Goal: Task Accomplishment & Management: Manage account settings

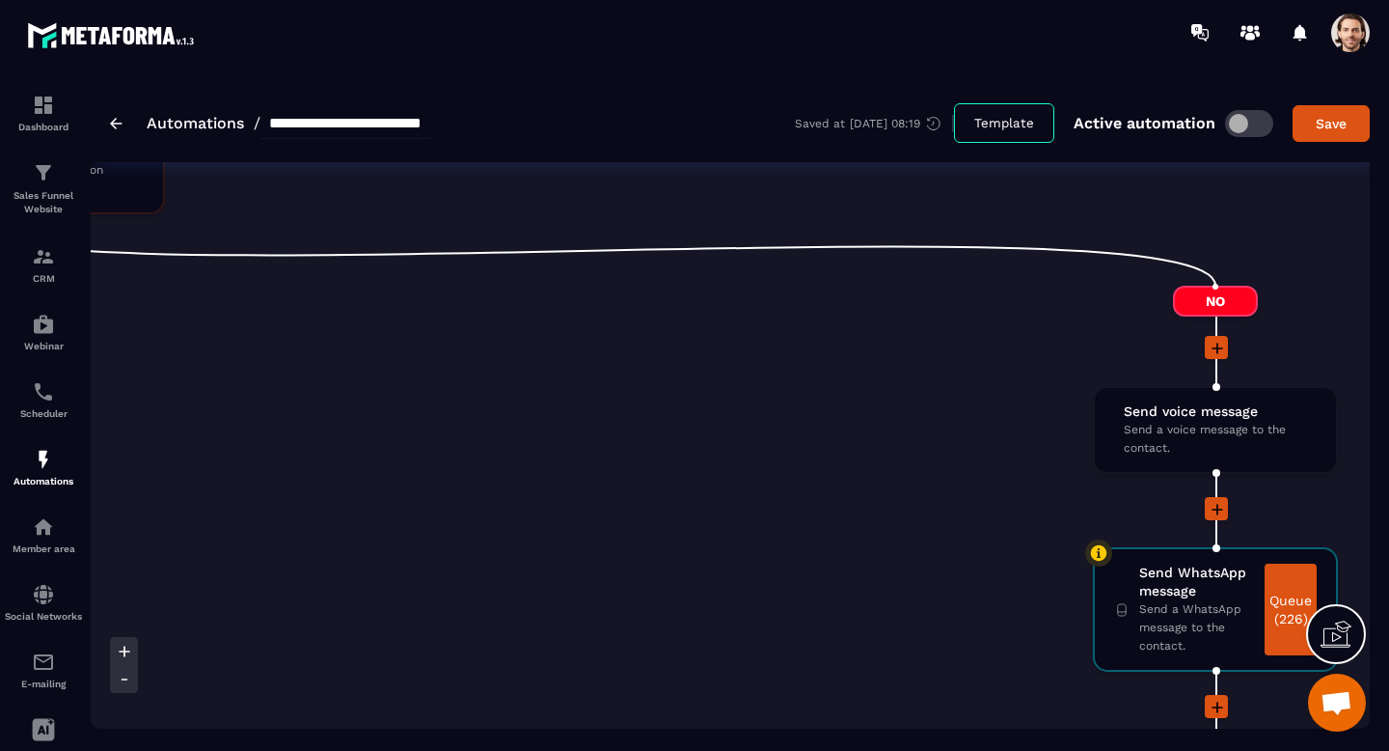
scroll to position [2492, 0]
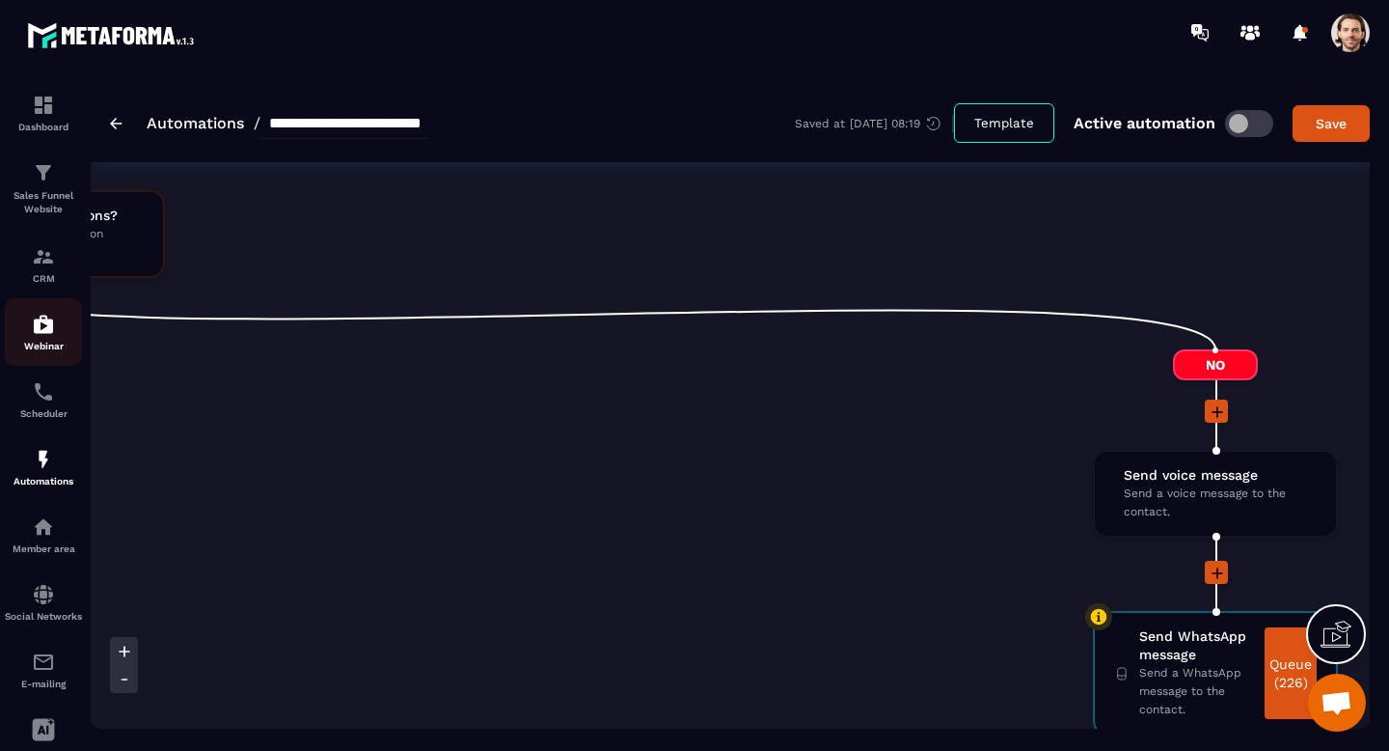
click at [38, 330] on img at bounding box center [43, 324] width 23 height 23
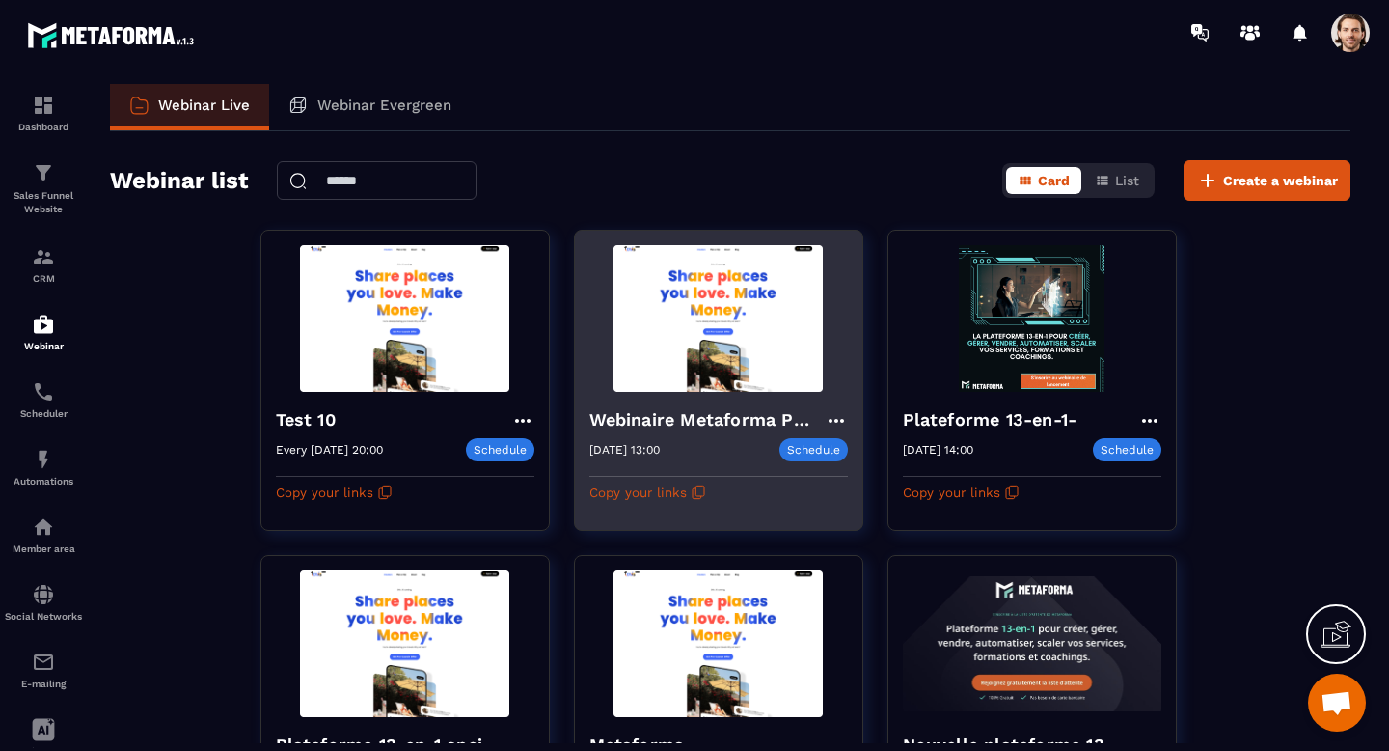
click at [695, 417] on h4 "Webinaire Metaforma Plateforme 13-en-1" at bounding box center [707, 419] width 235 height 27
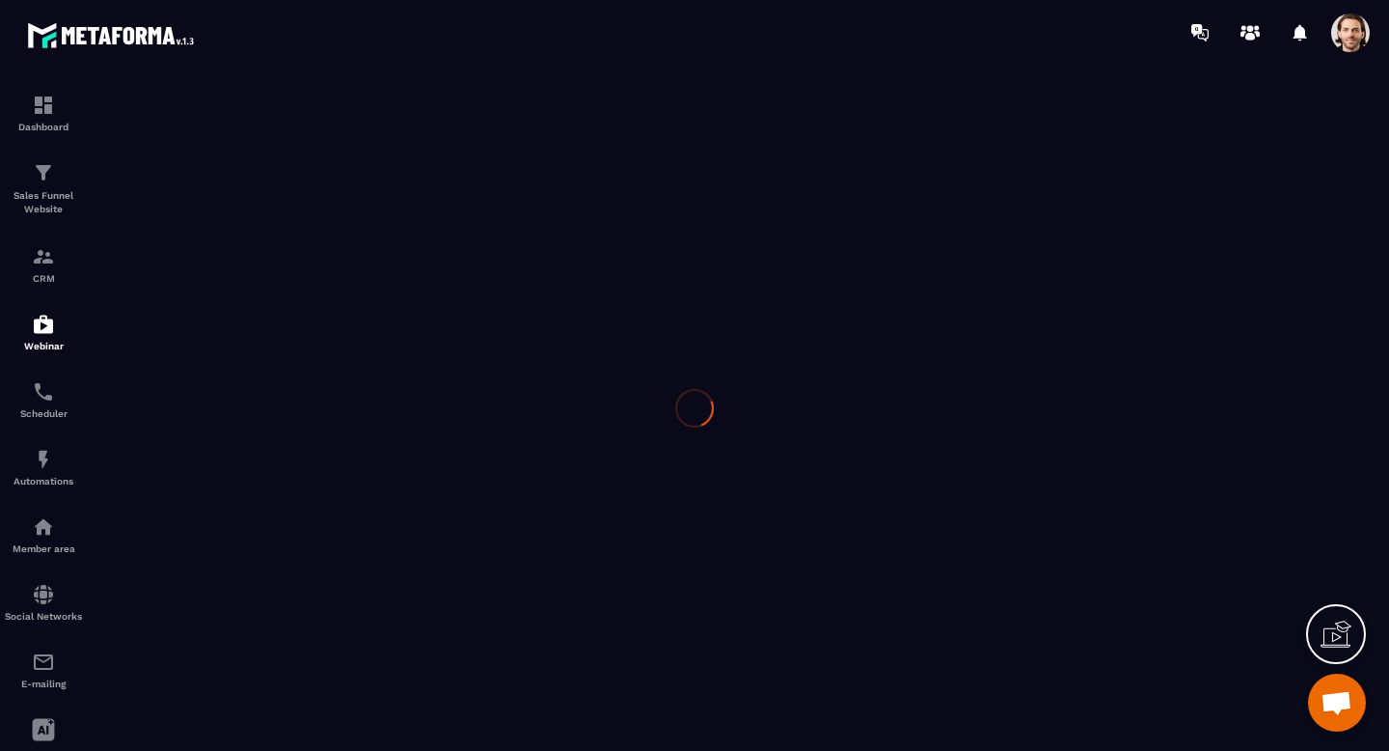
type input "**********"
type textarea "**********"
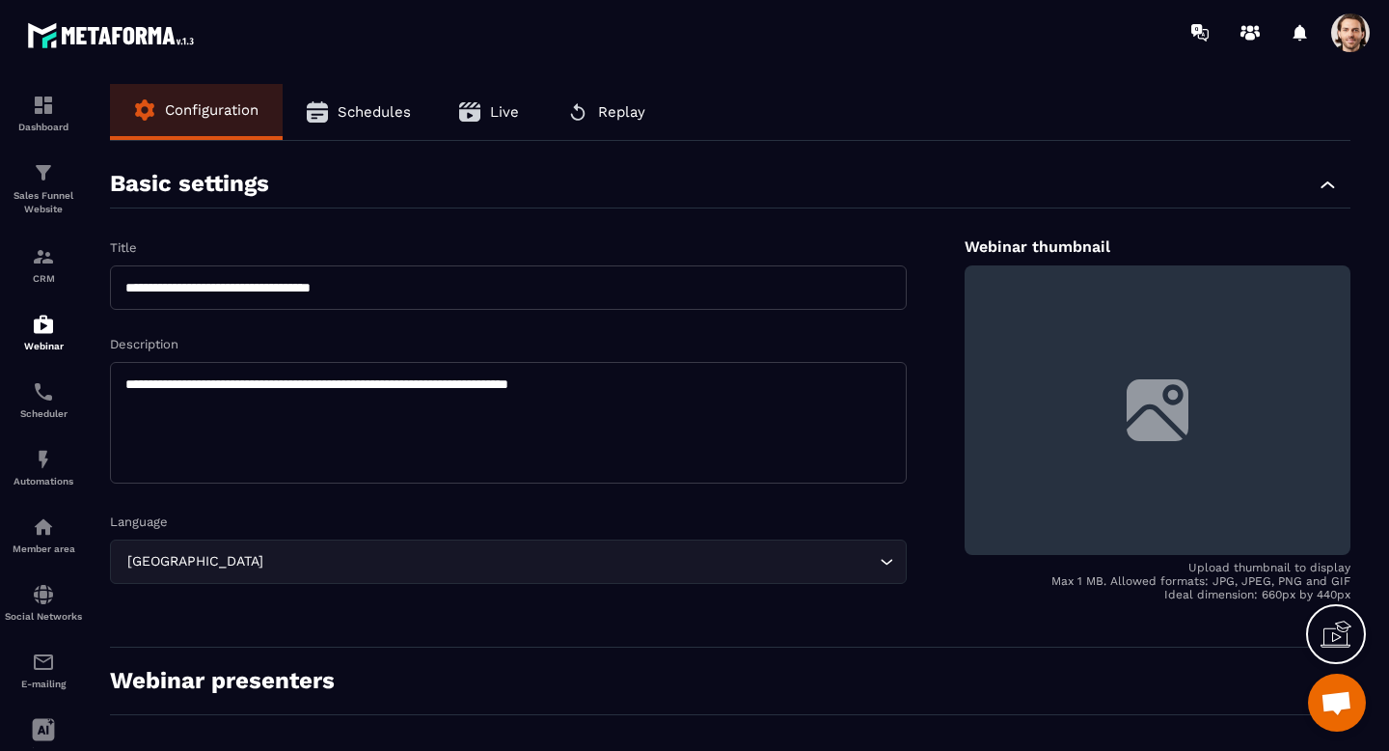
click at [372, 116] on span "Schedules" at bounding box center [374, 111] width 73 height 17
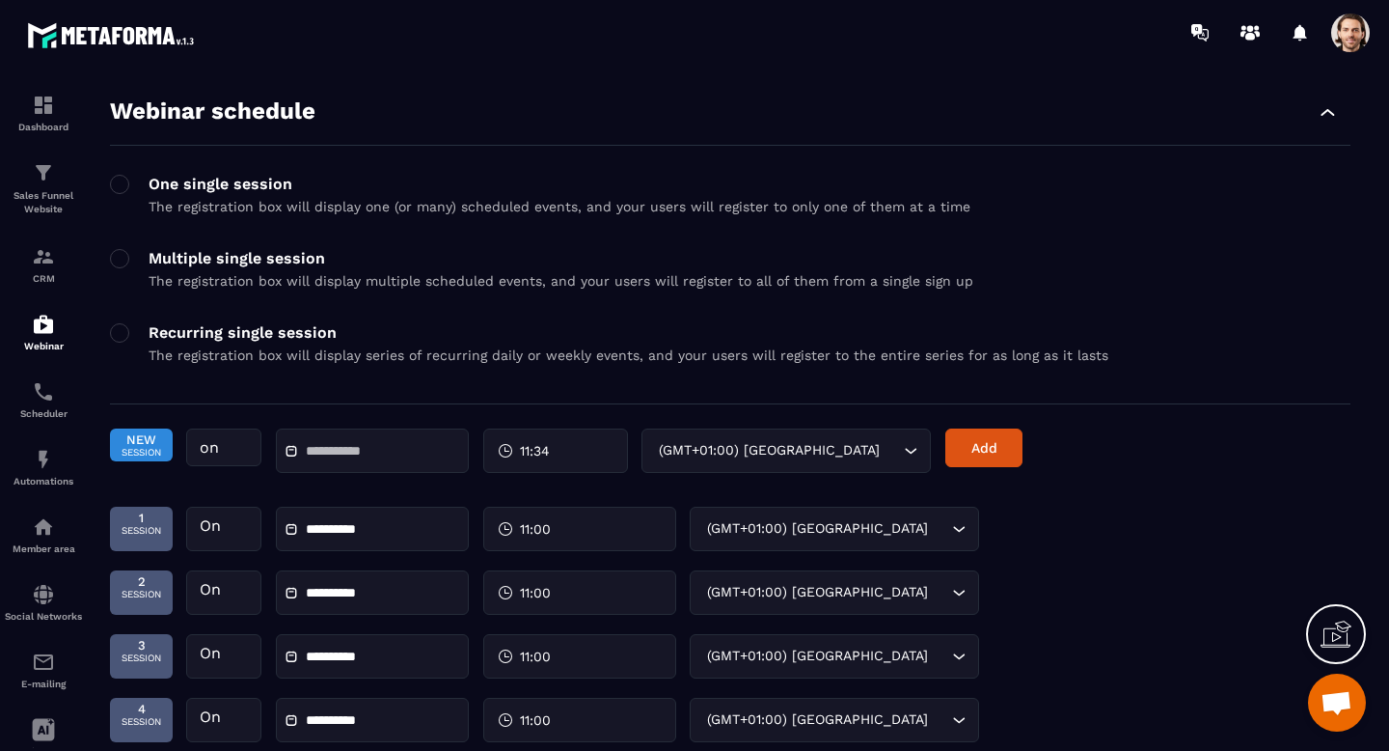
scroll to position [65, 0]
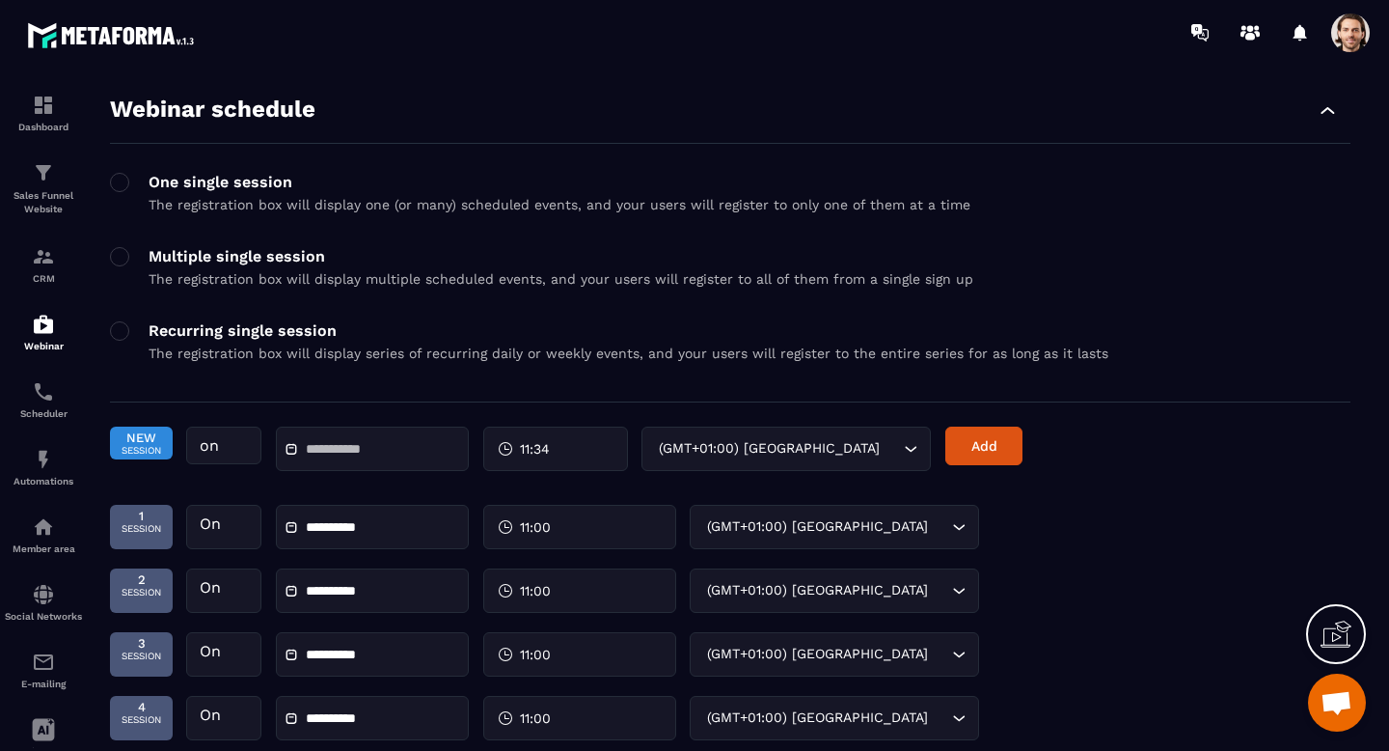
click at [366, 454] on input "text" at bounding box center [373, 449] width 135 height 14
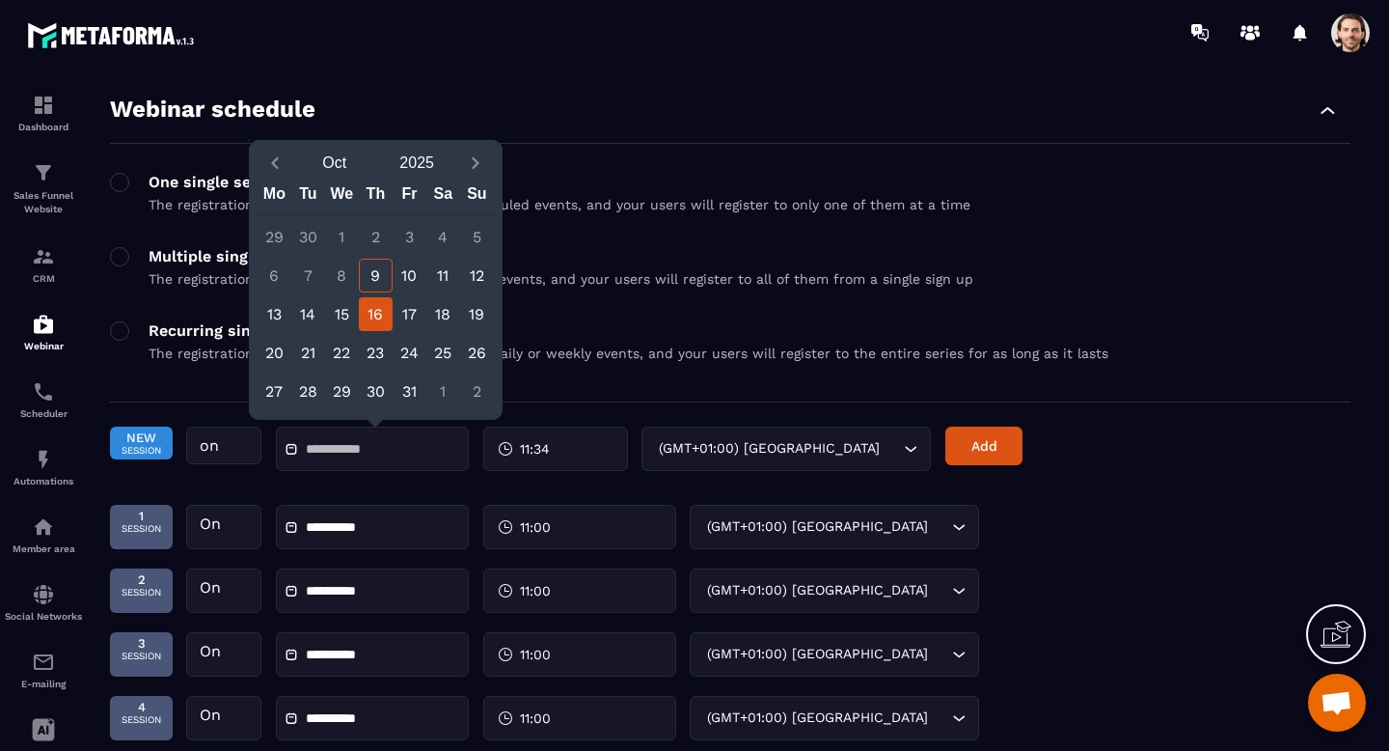
click at [383, 316] on div "16" at bounding box center [376, 314] width 34 height 34
type input "**********"
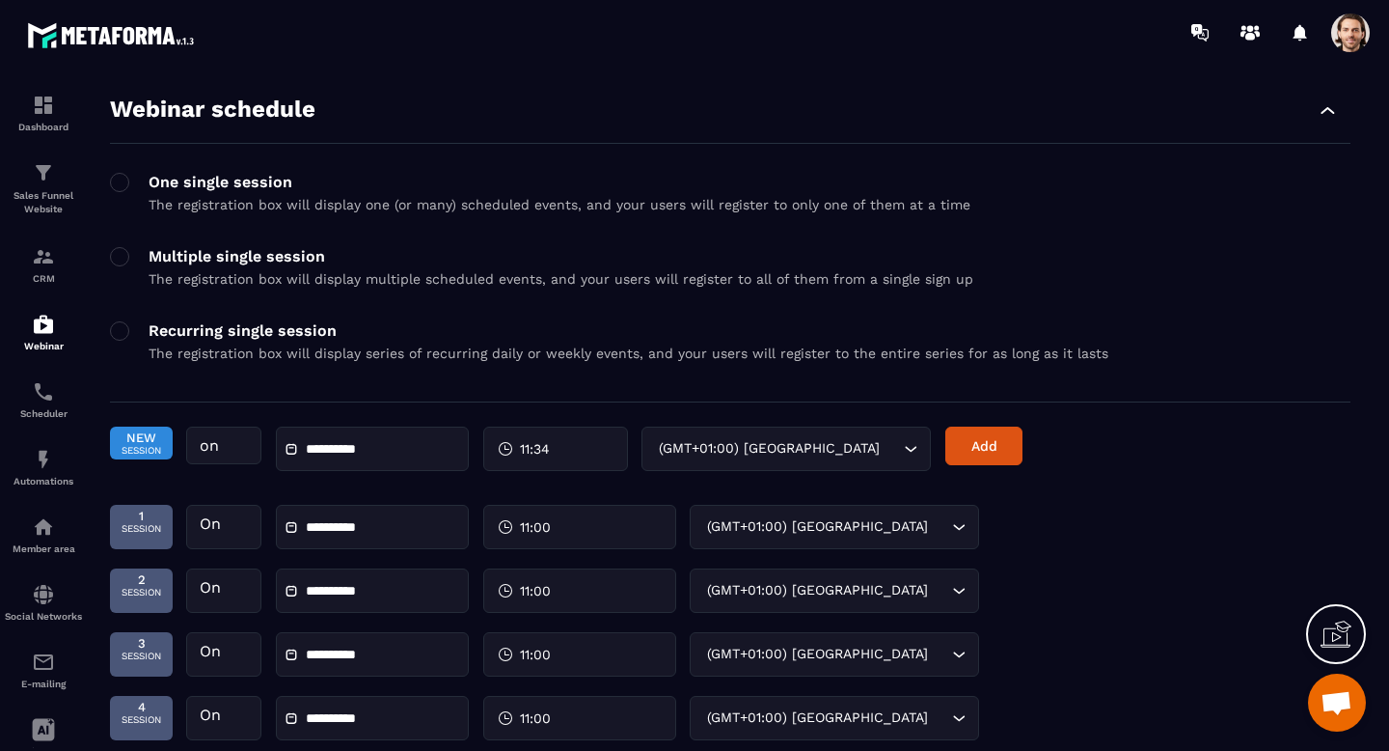
click at [536, 453] on span "11:34" at bounding box center [535, 448] width 30 height 19
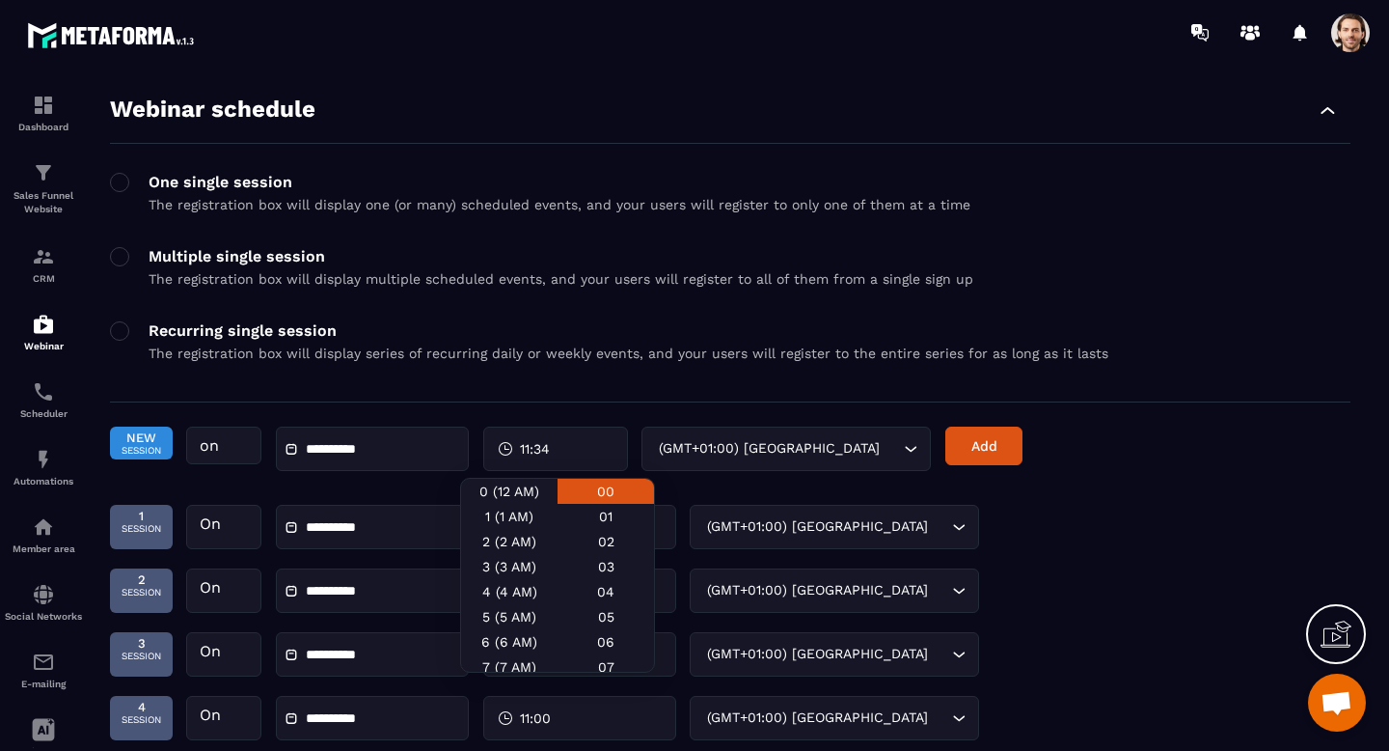
click at [613, 493] on div "00" at bounding box center [606, 491] width 96 height 25
click at [983, 451] on button "Add" at bounding box center [984, 445] width 77 height 39
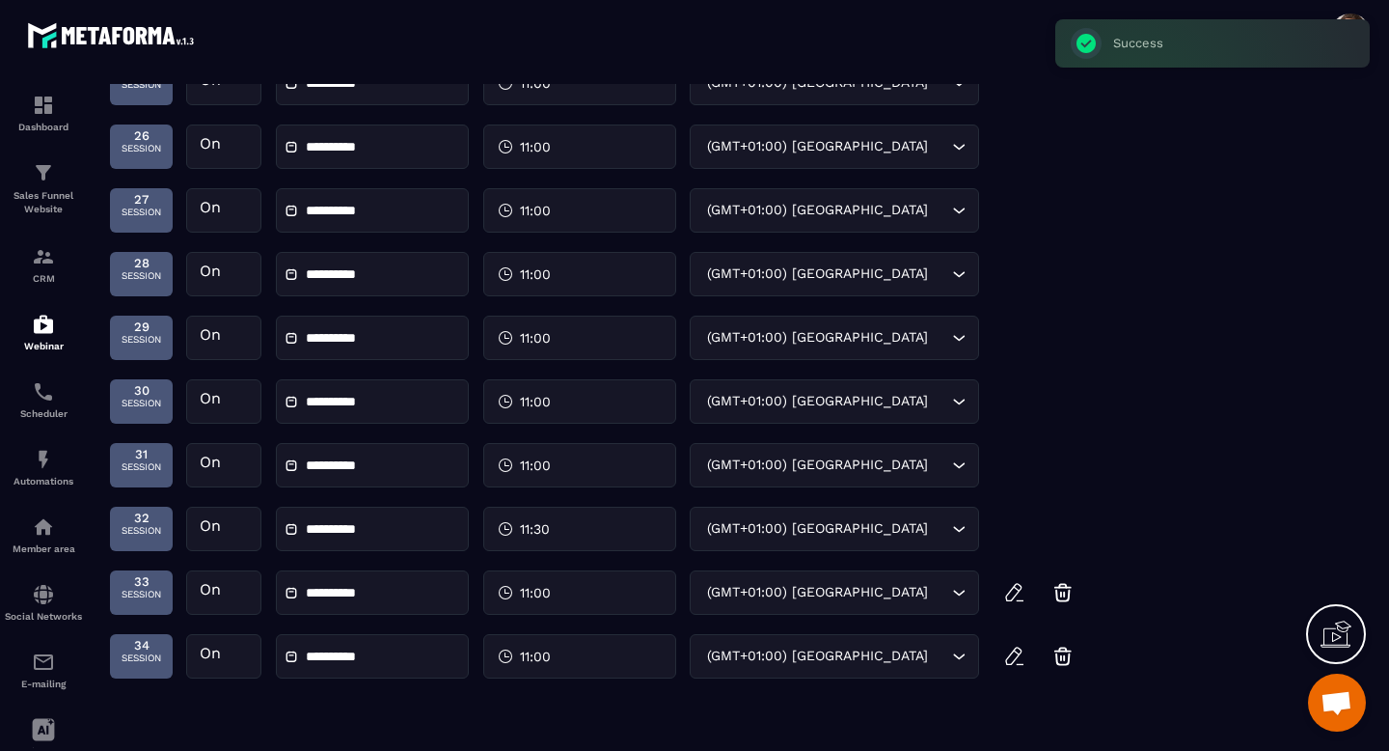
scroll to position [2116, 0]
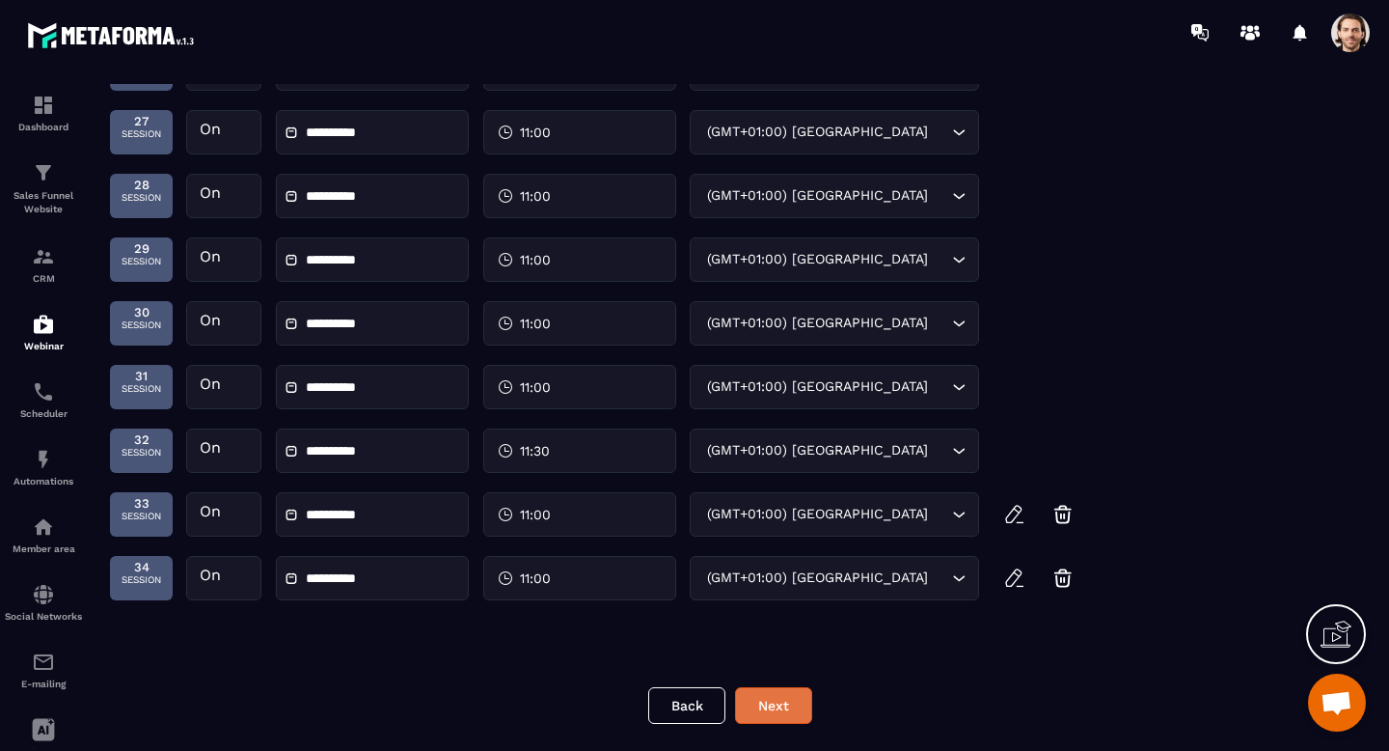
click at [796, 694] on button "Next" at bounding box center [773, 705] width 77 height 37
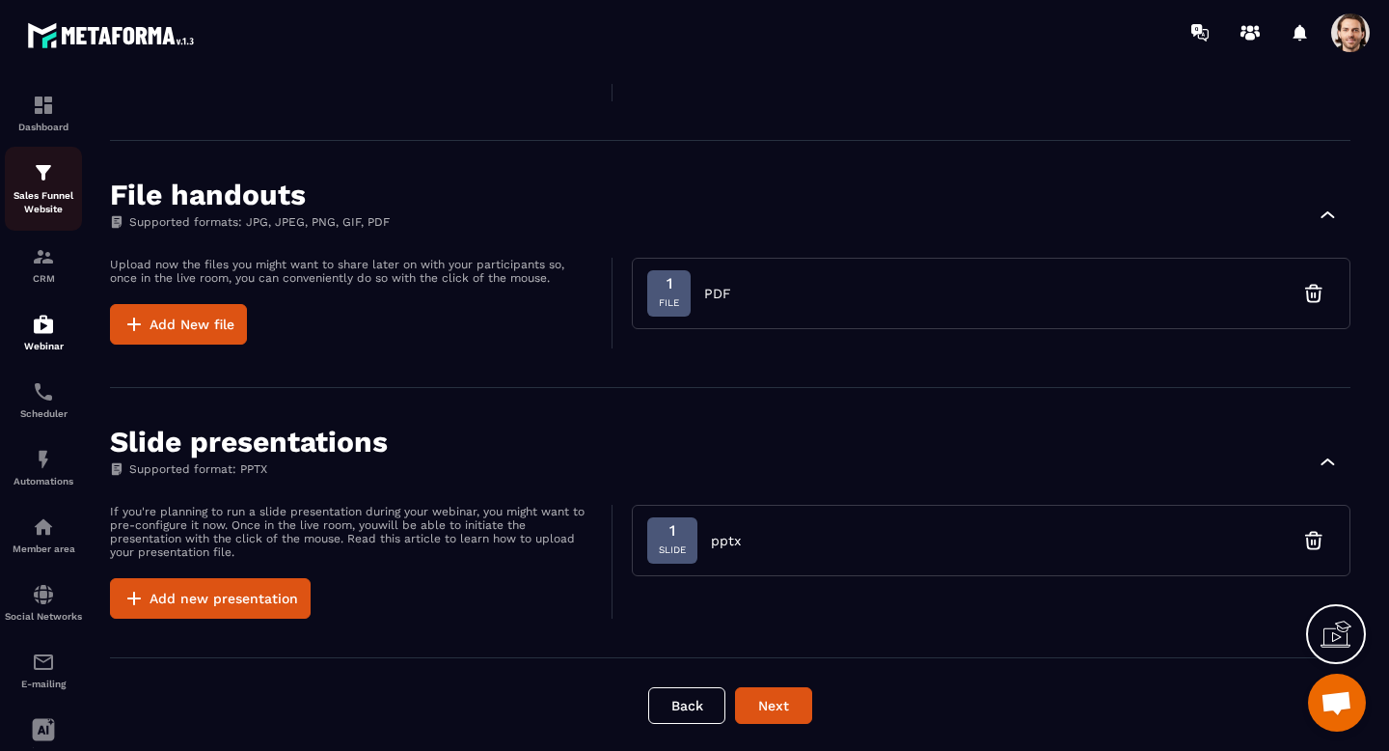
click at [39, 189] on div "Sales Funnel Website" at bounding box center [43, 188] width 77 height 55
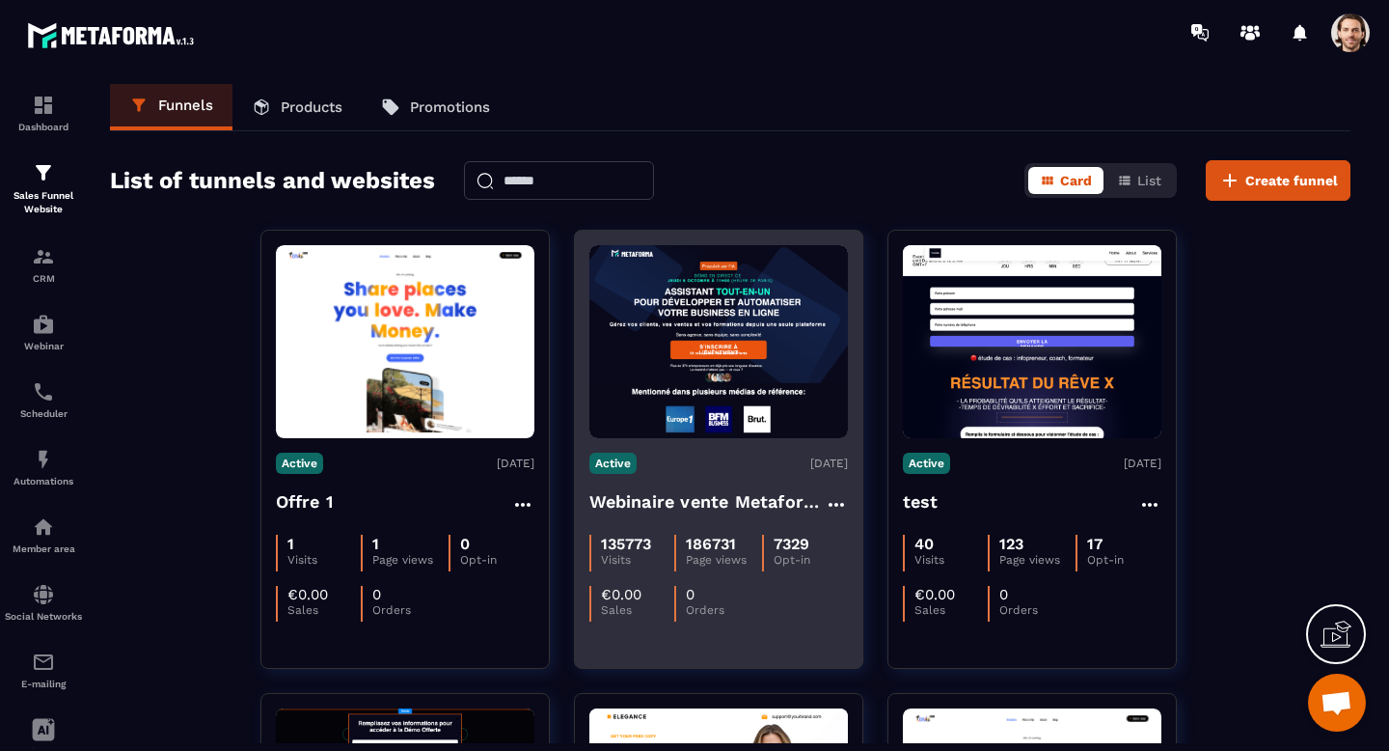
click at [729, 499] on h4 "Webinaire vente Metaforma" at bounding box center [707, 501] width 235 height 27
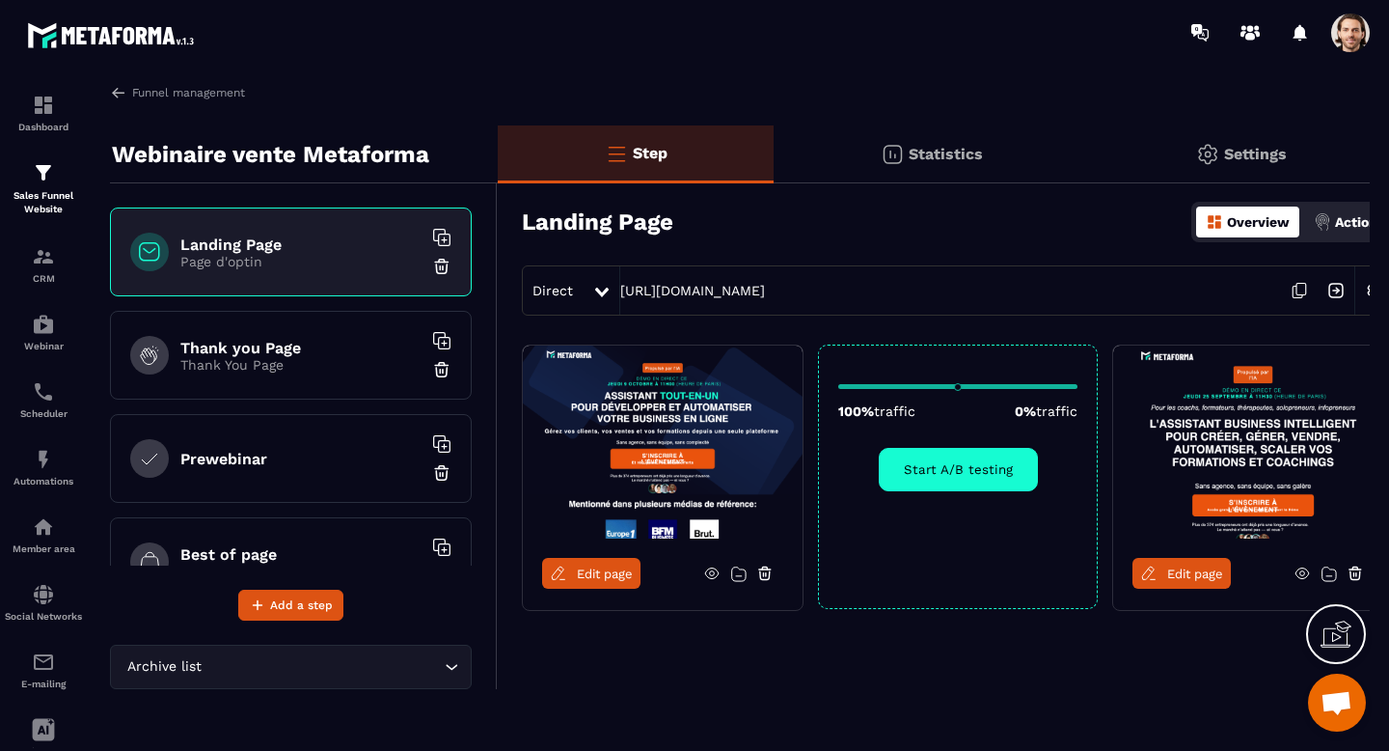
click at [610, 568] on span "Edit page" at bounding box center [605, 573] width 56 height 14
